Goal: Find specific page/section: Find specific page/section

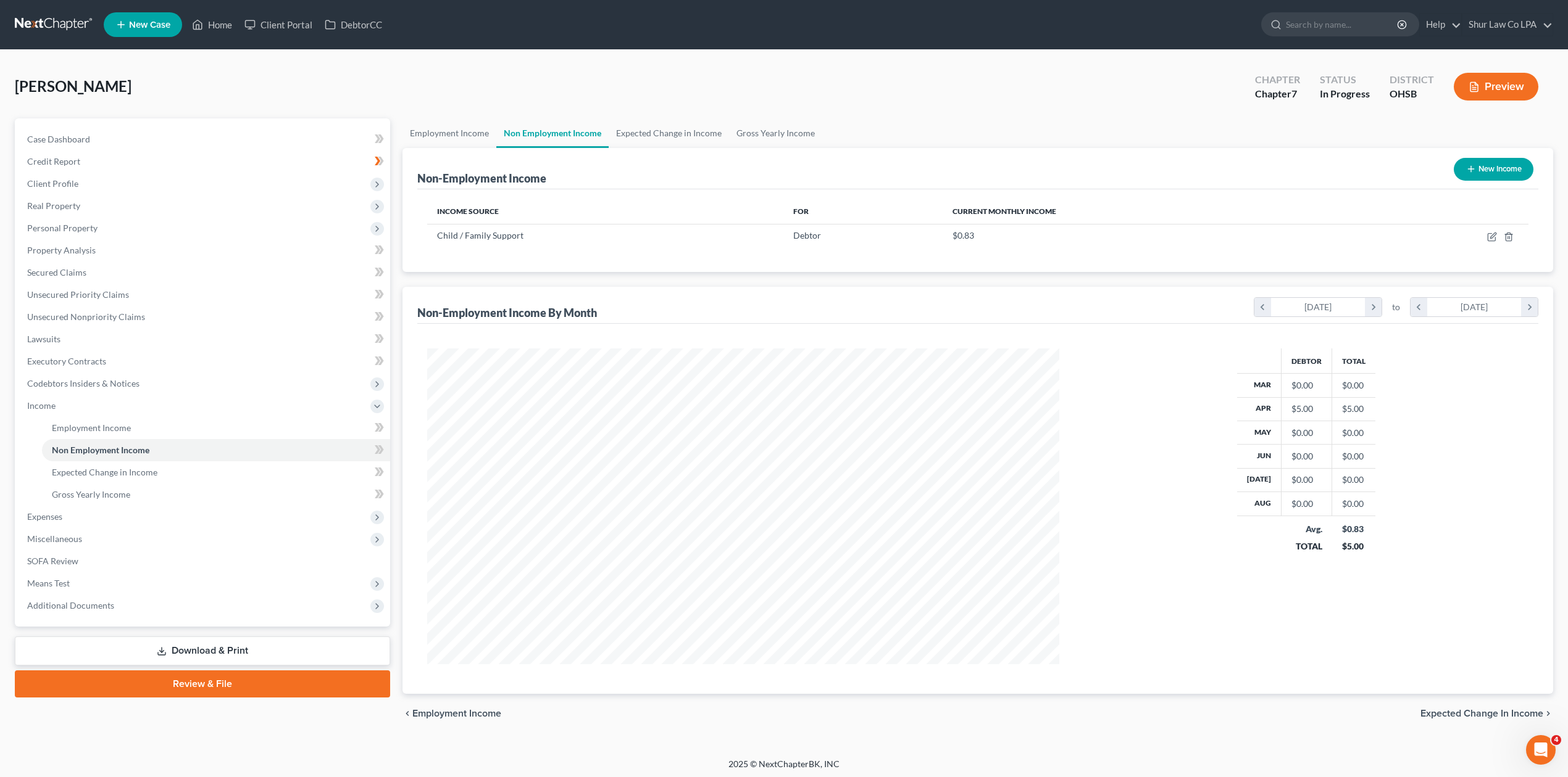
scroll to position [316, 657]
click at [31, 28] on link at bounding box center [55, 24] width 79 height 22
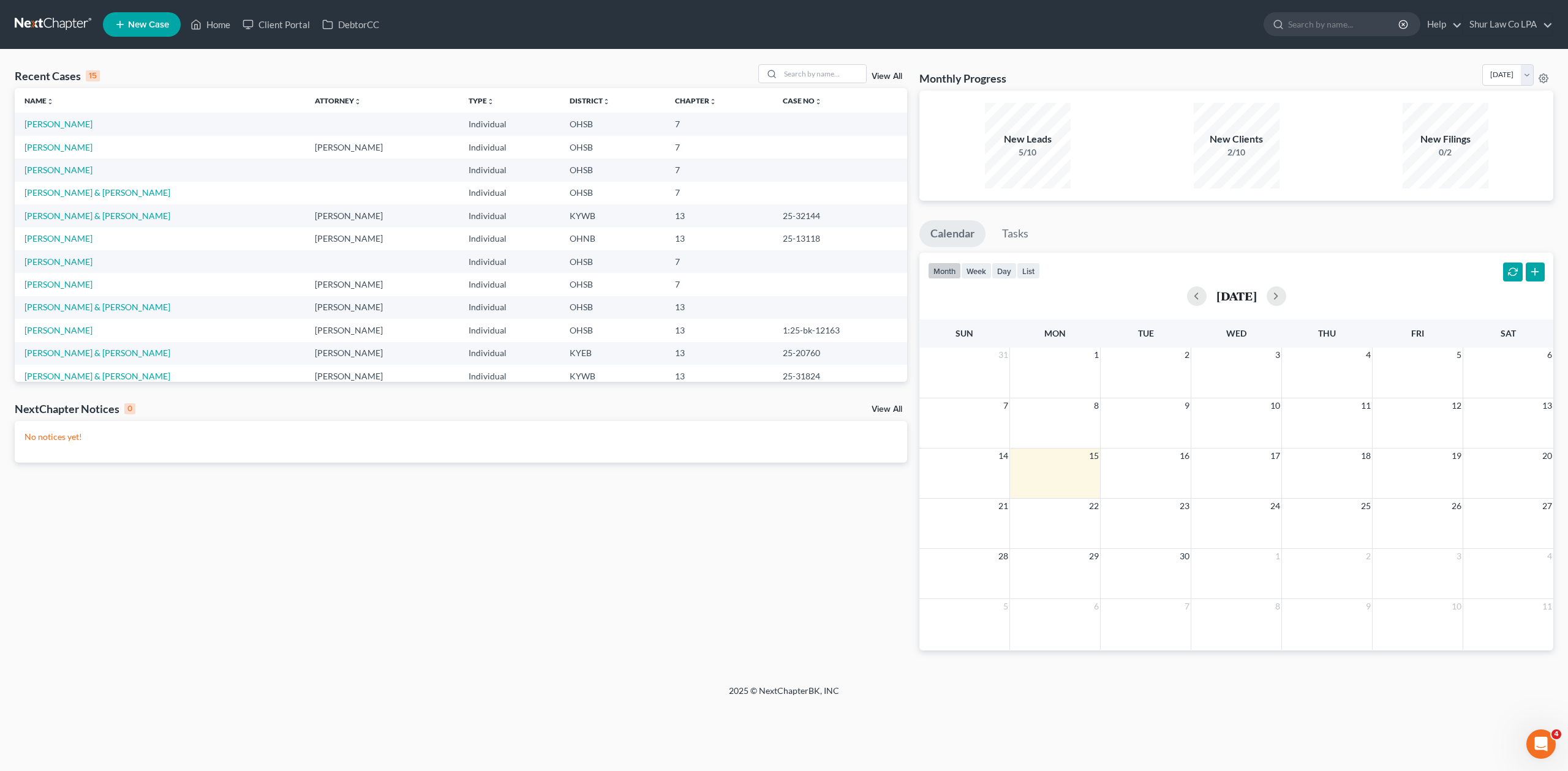
drag, startPoint x: 1059, startPoint y: 761, endPoint x: 1054, endPoint y: 779, distance: 18.7
click at [1054, 771] on html "Home New Case Client Portal DebtorCC Shur Law Co LPA susanne@shurlaw.com My Acc…" at bounding box center [784, 386] width 1568 height 771
click at [1288, 18] on input "search" at bounding box center [1344, 25] width 112 height 23
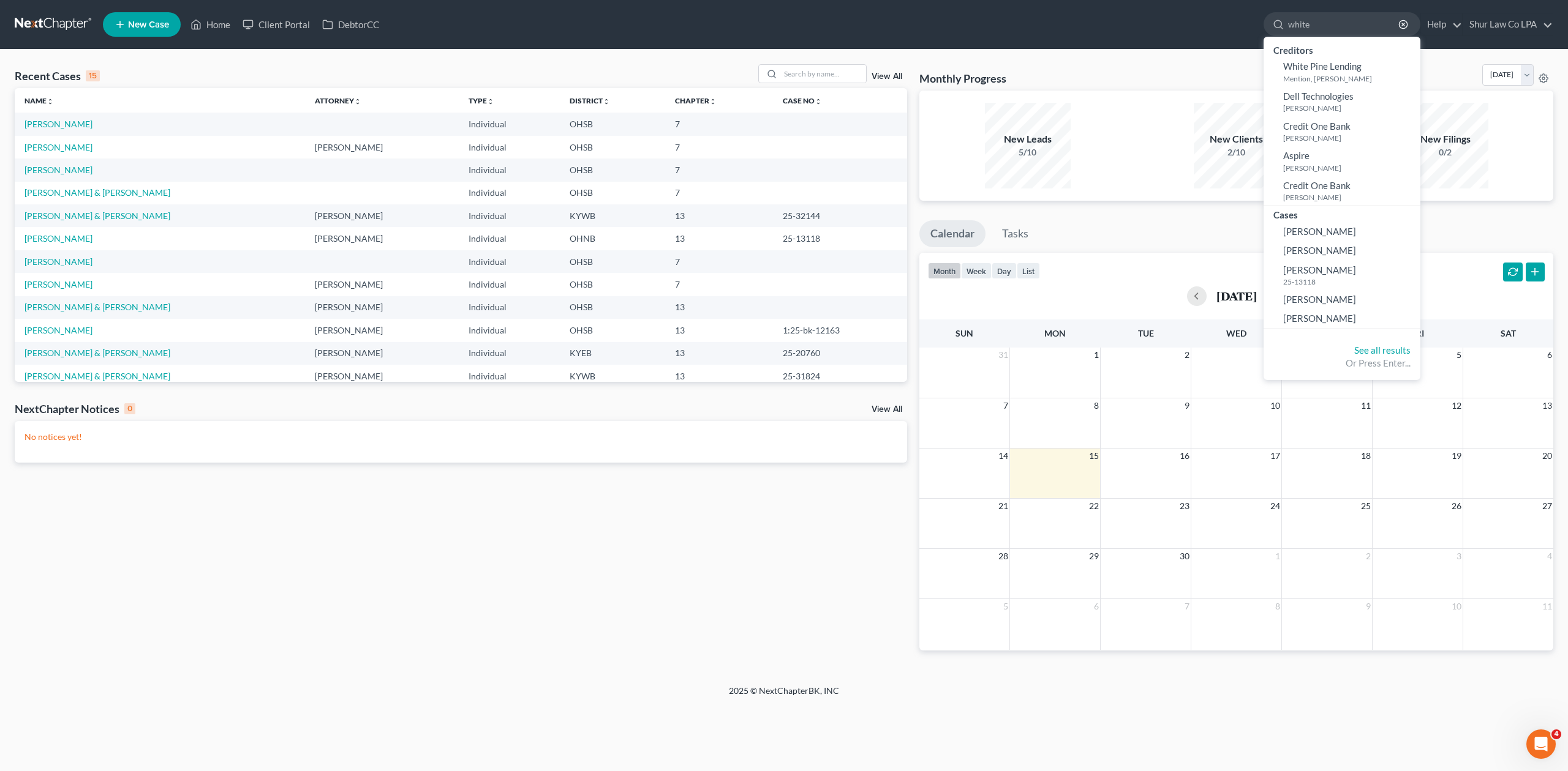
type input "white"
click at [69, 30] on link at bounding box center [54, 24] width 79 height 22
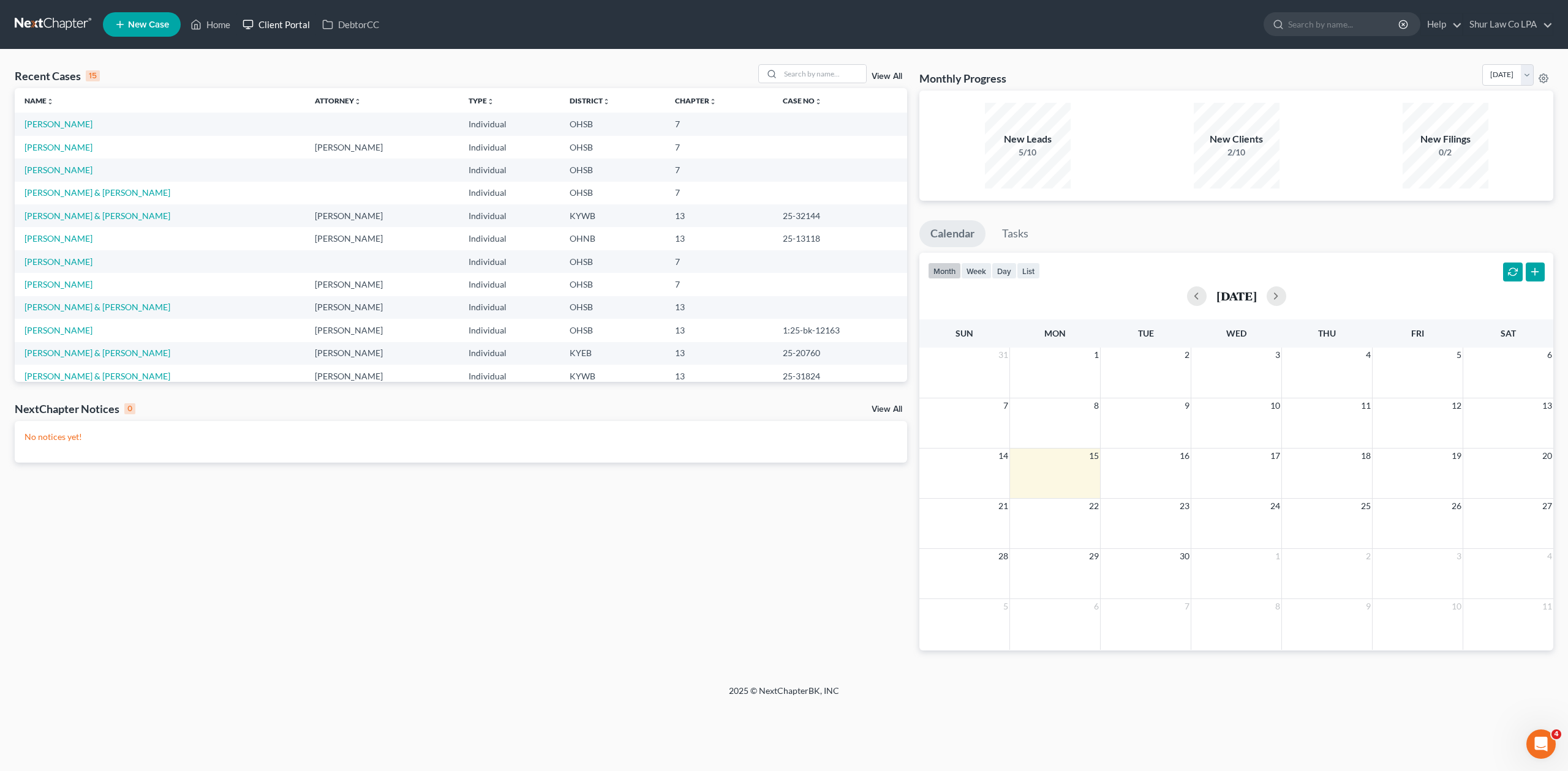
click at [303, 13] on link "Client Portal" at bounding box center [276, 24] width 80 height 22
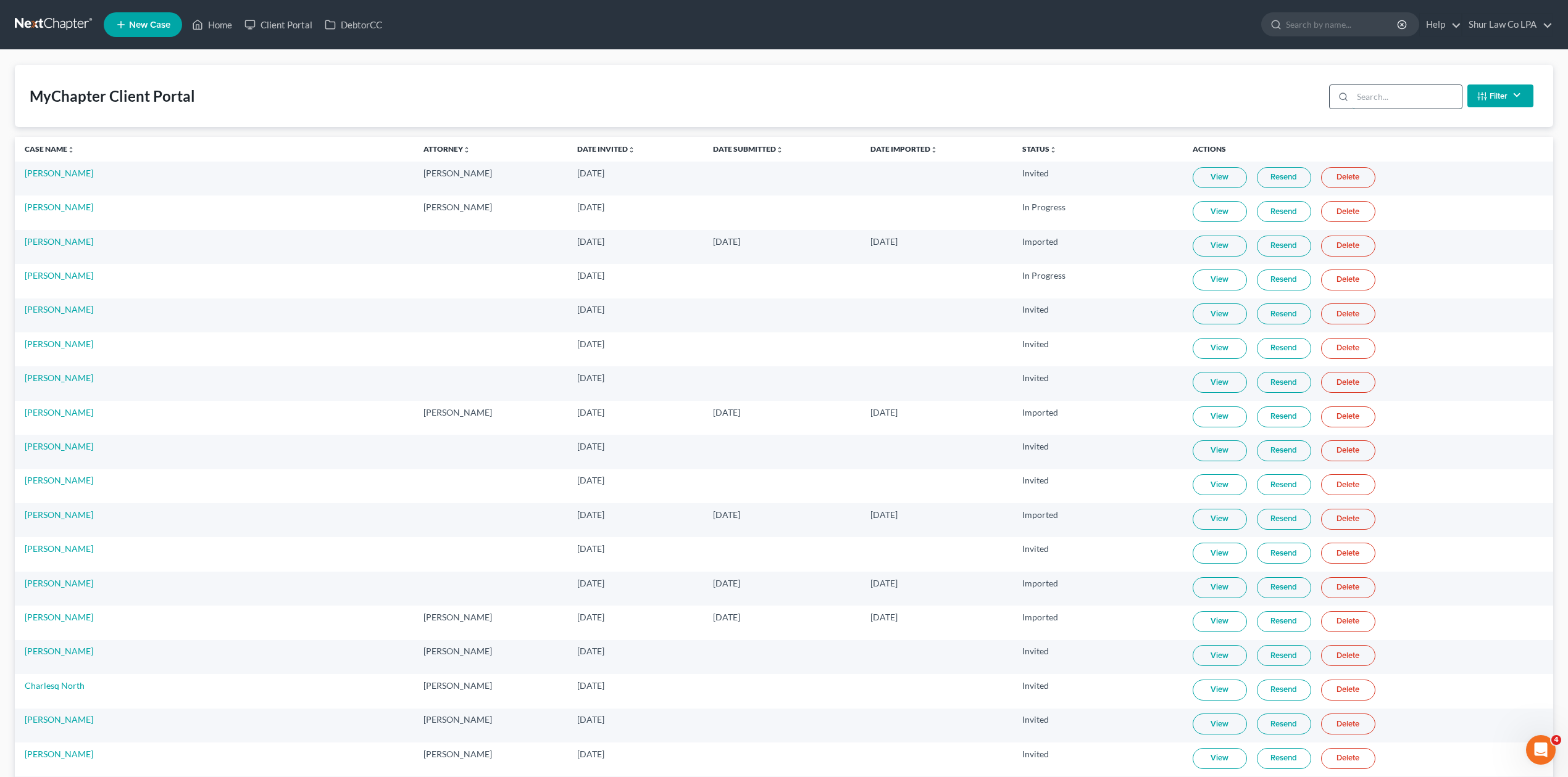
click at [1385, 93] on input "search" at bounding box center [1407, 97] width 109 height 23
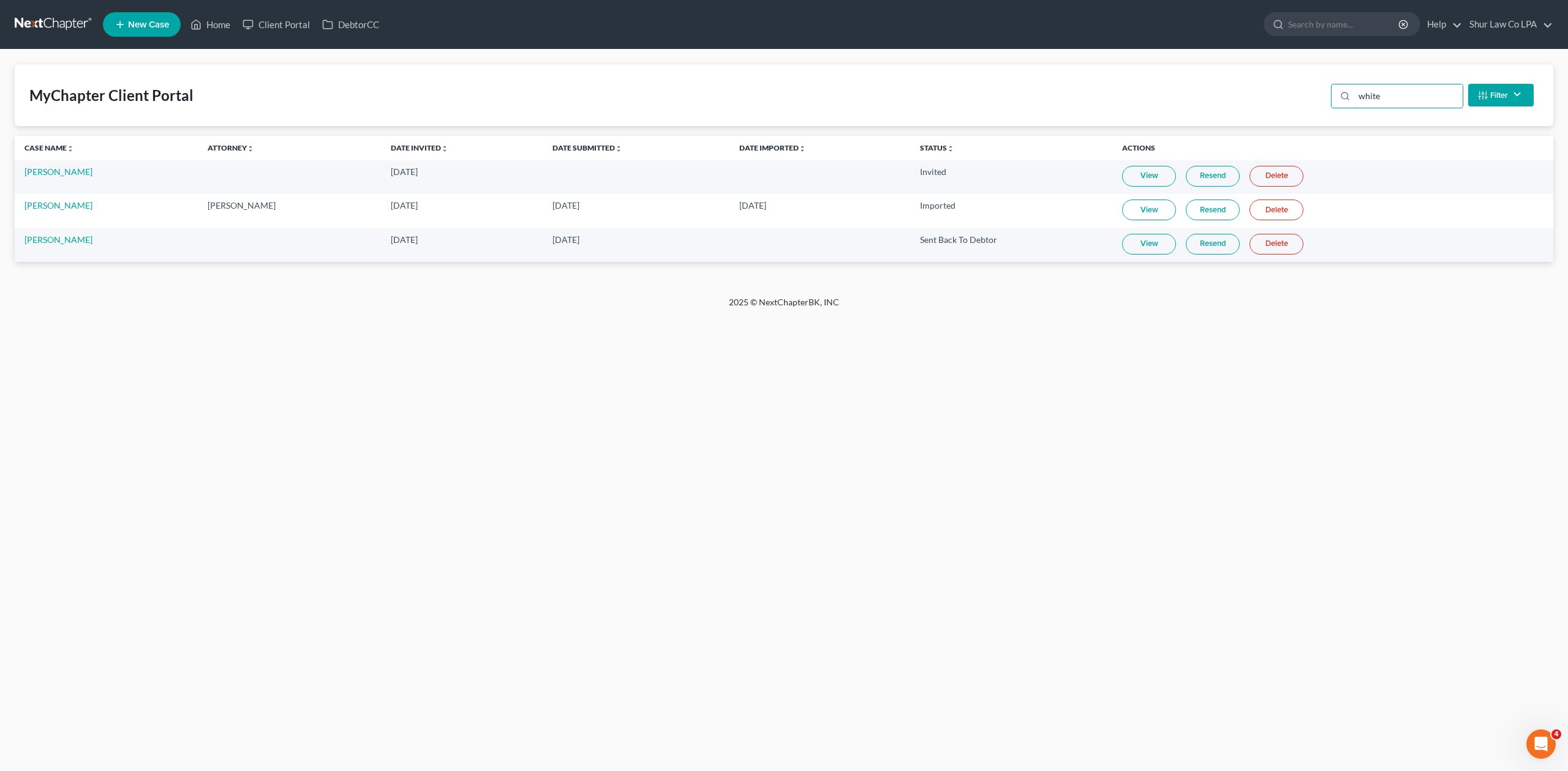
type input "white"
click at [1176, 240] on link "View" at bounding box center [1149, 244] width 54 height 21
